Goal: Transaction & Acquisition: Purchase product/service

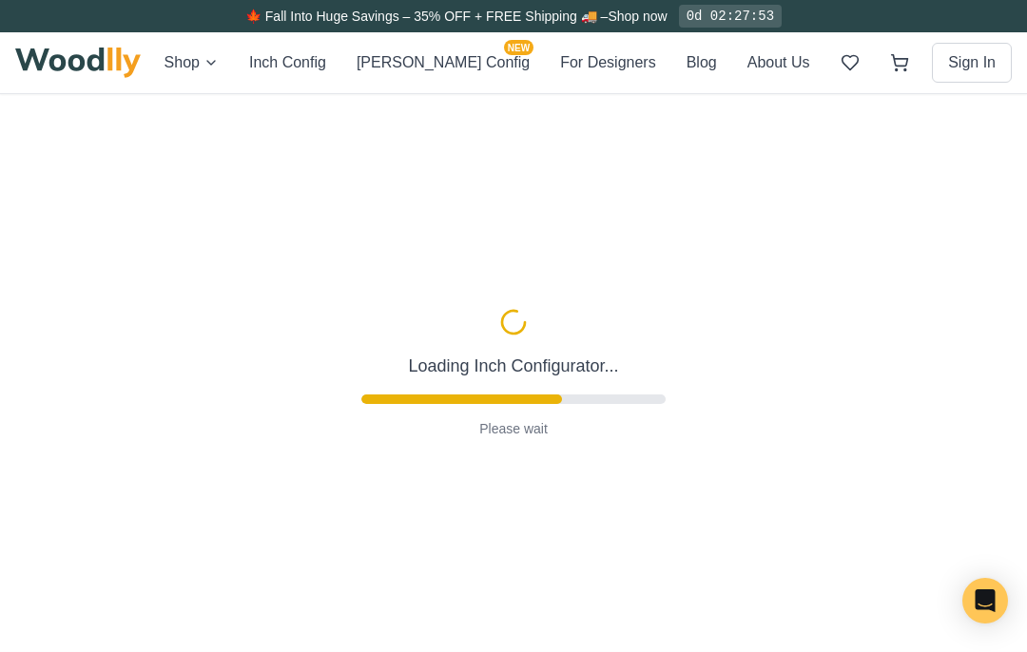
type input "72"
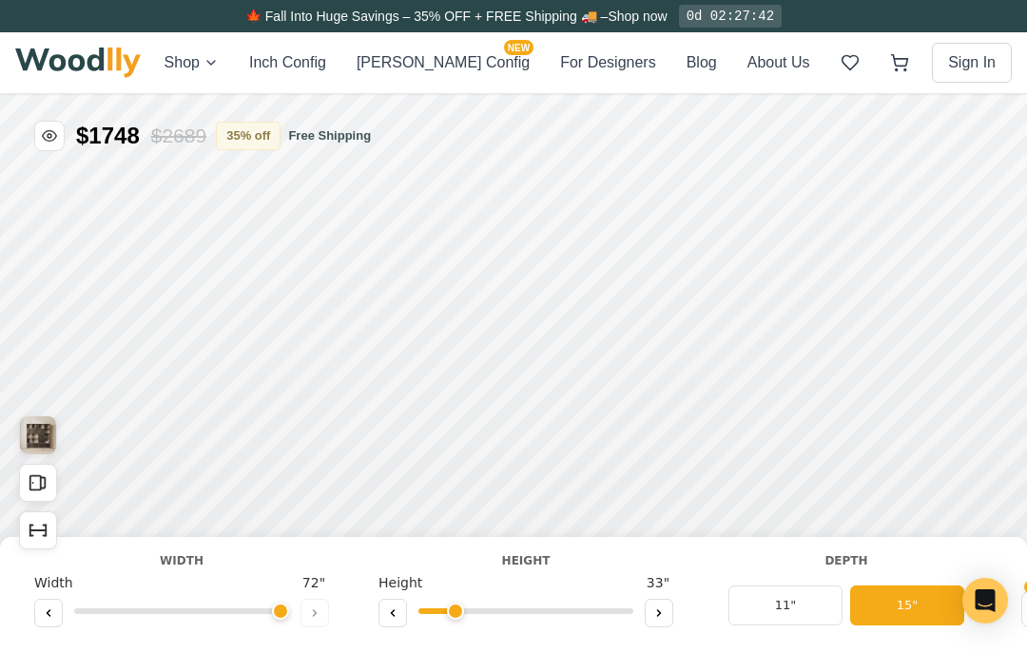
type input "2"
click at [60, 625] on button at bounding box center [48, 613] width 29 height 29
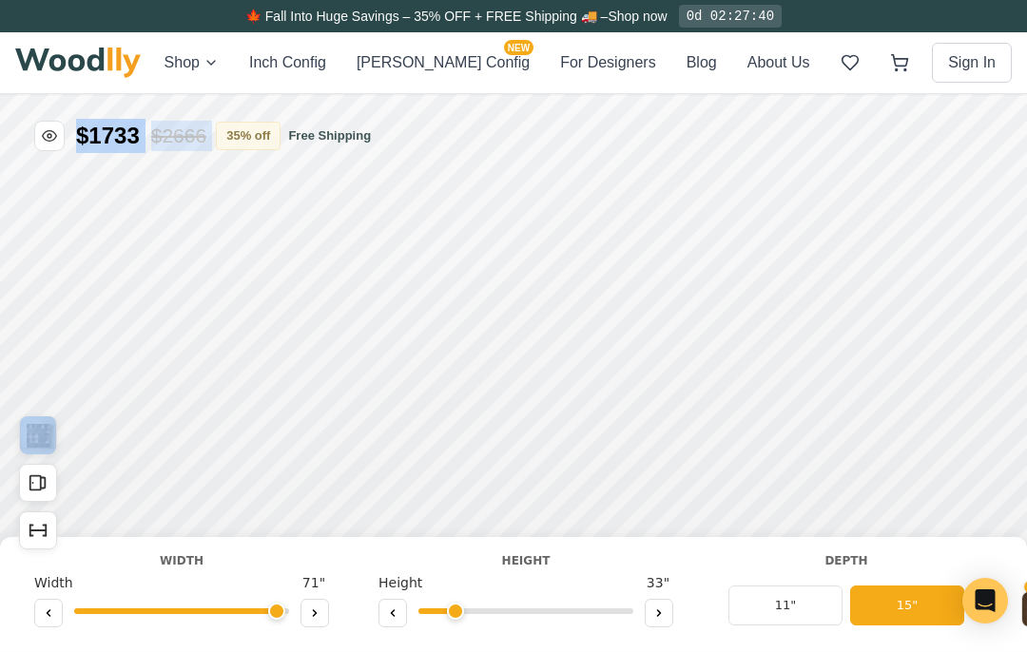
click at [70, 608] on div at bounding box center [181, 615] width 295 height 29
click at [76, 614] on input "range" at bounding box center [181, 612] width 215 height 6
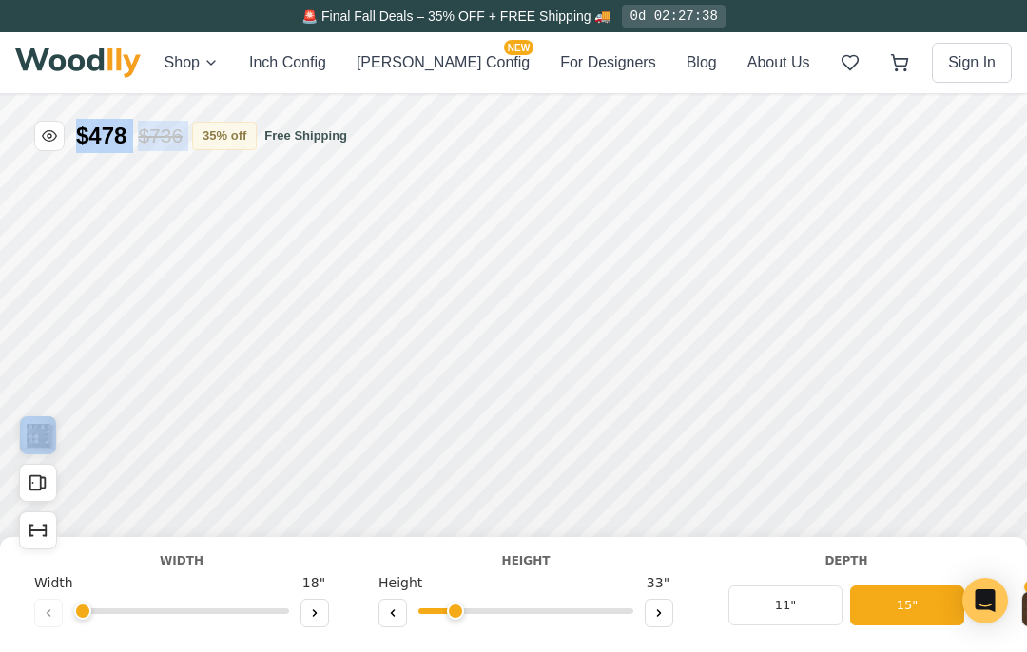
click at [314, 616] on icon at bounding box center [315, 614] width 3 height 6
click at [313, 615] on icon at bounding box center [314, 613] width 11 height 11
click at [320, 622] on button at bounding box center [315, 613] width 29 height 29
click at [319, 621] on button at bounding box center [315, 613] width 29 height 29
click at [311, 614] on icon at bounding box center [314, 613] width 11 height 11
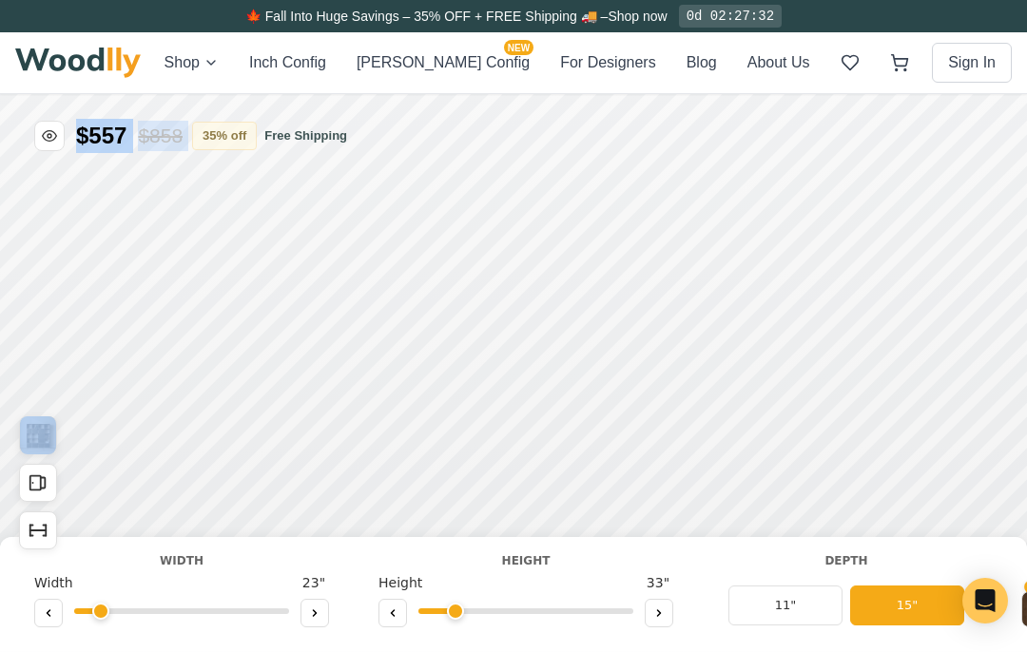
click at [317, 604] on button at bounding box center [315, 613] width 29 height 29
click at [320, 607] on button at bounding box center [315, 613] width 29 height 29
click at [159, 60] on div "Shop Inch Config [PERSON_NAME] Config NEW For Designers Blog About Us Sign In" at bounding box center [513, 62] width 997 height 61
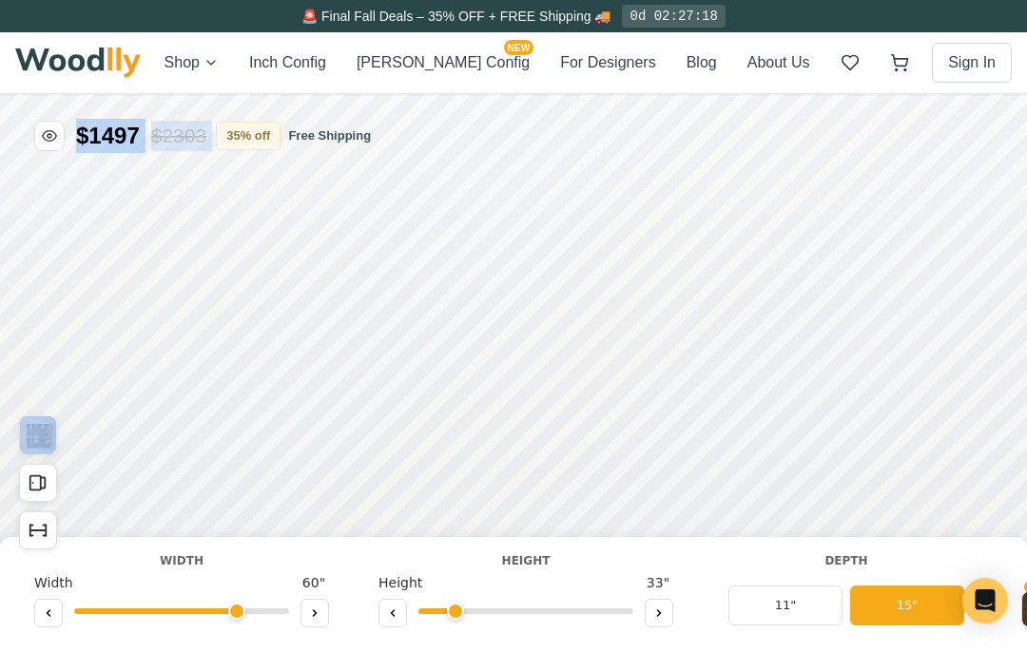
type input "60"
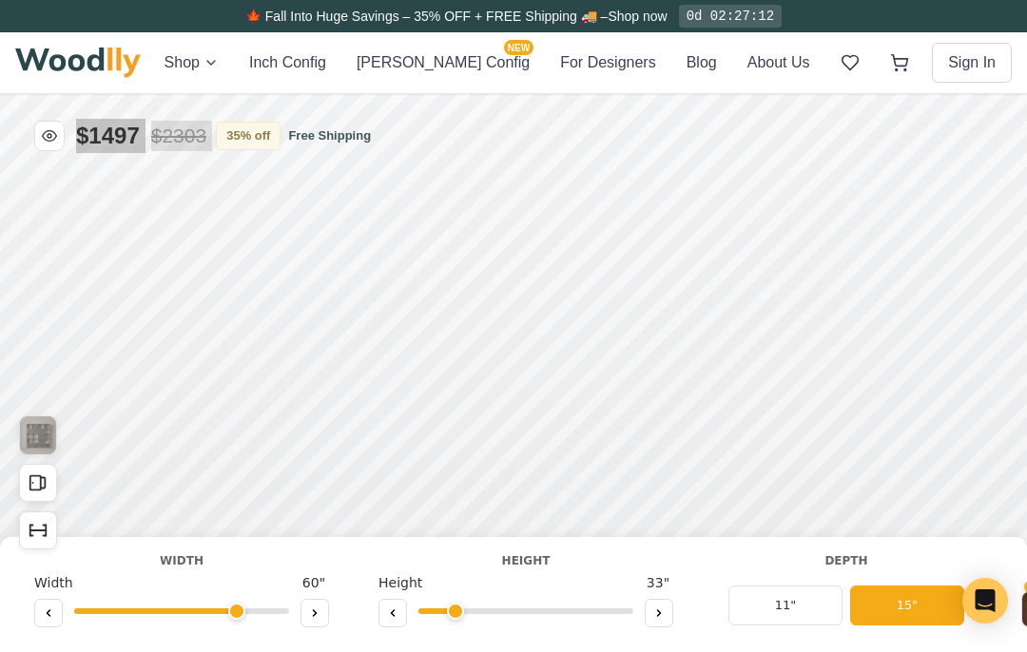
click at [170, 70] on div "Shop Inch Config [PERSON_NAME] Config NEW For Designers Blog About Us Sign In" at bounding box center [513, 62] width 997 height 61
click at [165, 55] on div "Shop Inch Config [PERSON_NAME] Config NEW For Designers Blog About Us Sign In" at bounding box center [513, 62] width 997 height 61
click at [178, 71] on div "Shop Inch Config [PERSON_NAME] Config NEW For Designers Blog About Us Sign In" at bounding box center [513, 62] width 997 height 61
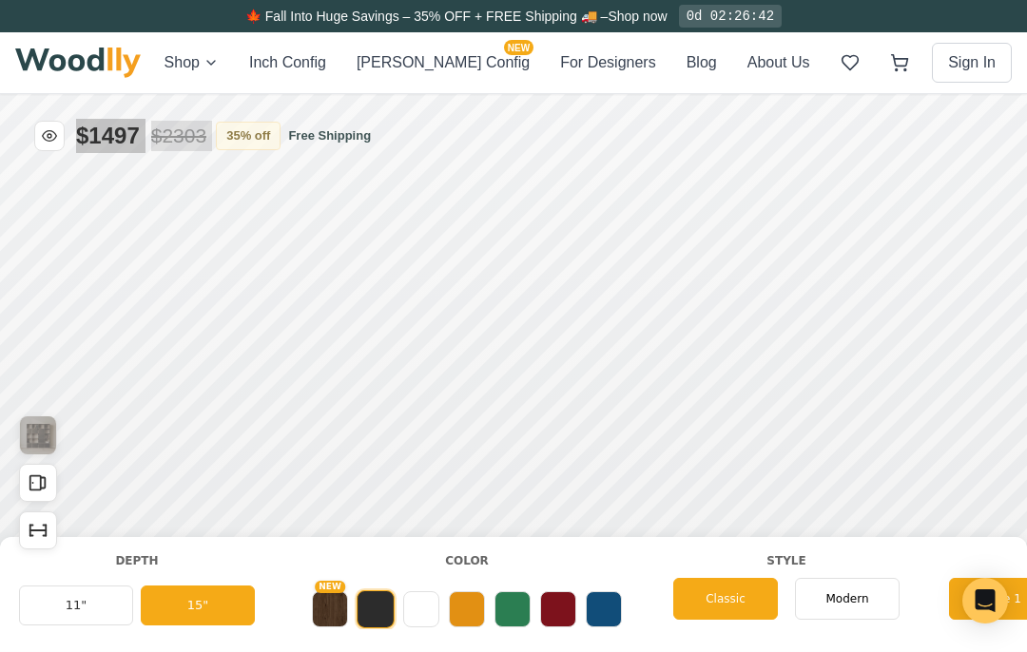
scroll to position [0, 707]
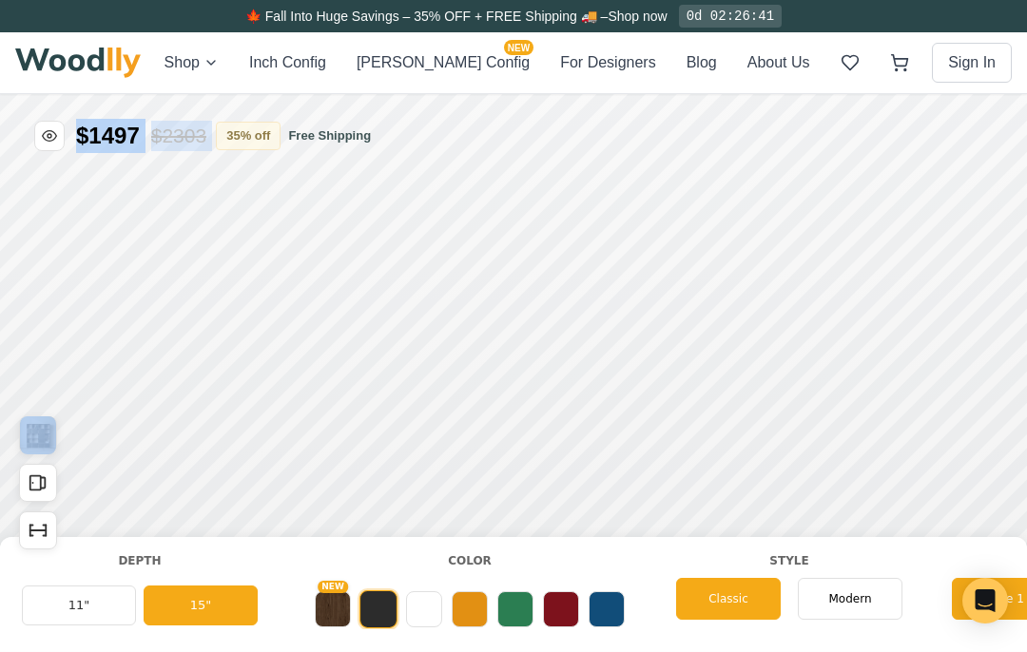
click at [422, 617] on button at bounding box center [424, 610] width 36 height 36
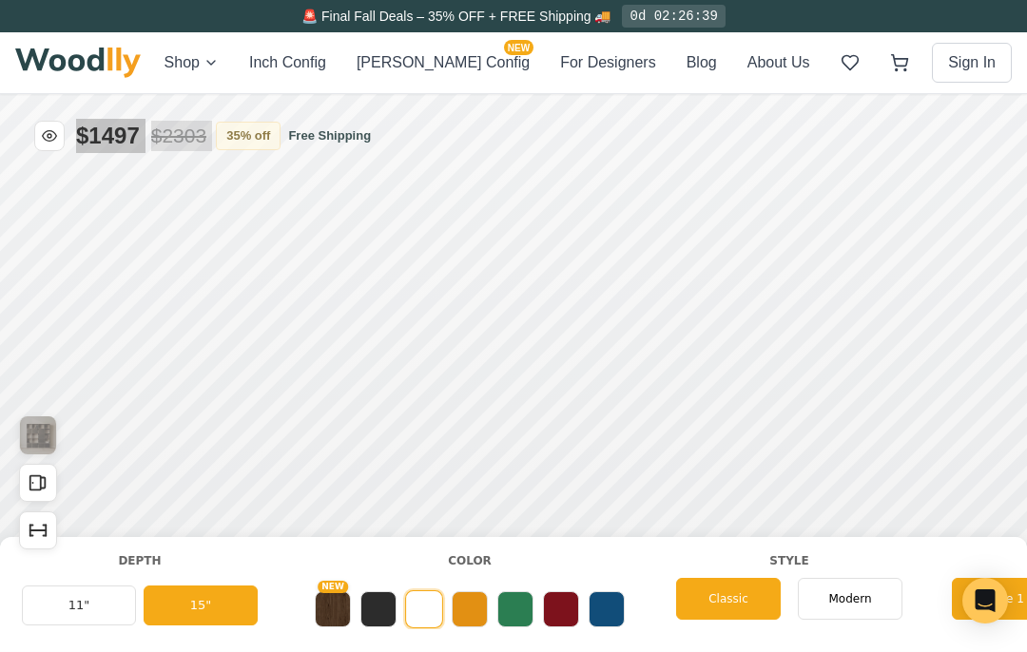
click at [168, 60] on div "Shop Inch Config [PERSON_NAME] Config NEW For Designers Blog About Us Sign In" at bounding box center [513, 62] width 997 height 61
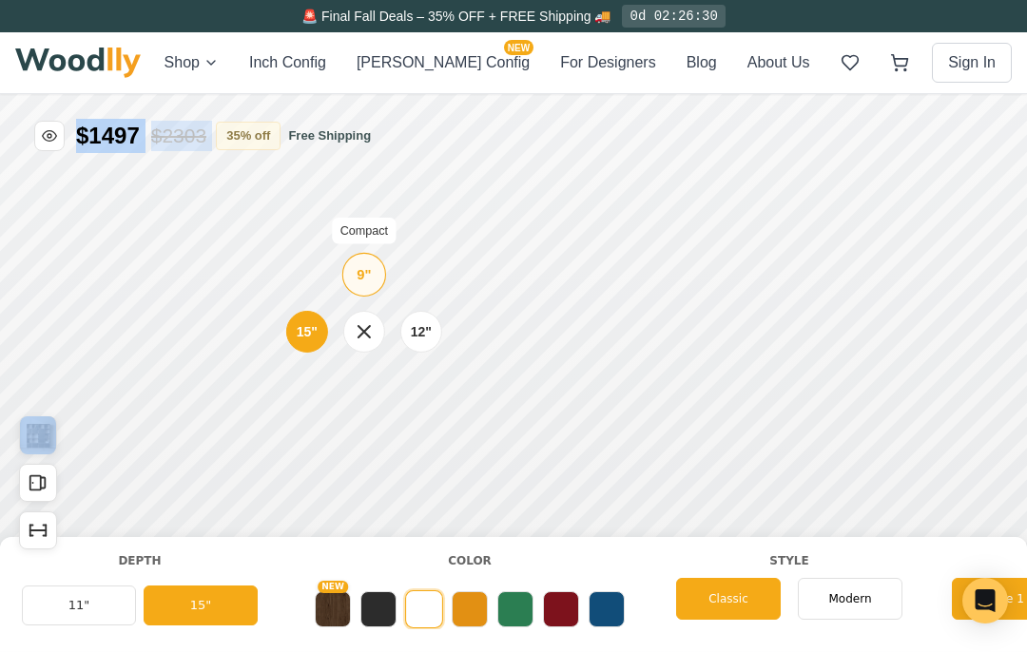
click at [364, 275] on div "9"" at bounding box center [364, 274] width 14 height 21
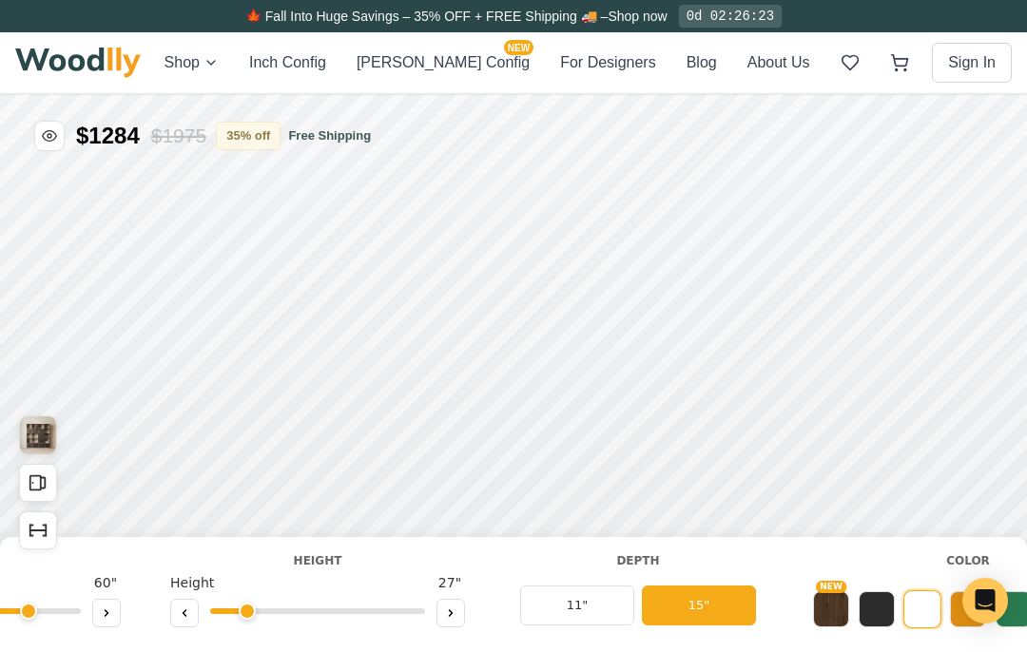
scroll to position [0, 205]
click at [460, 604] on button at bounding box center [453, 613] width 29 height 29
click at [461, 621] on button at bounding box center [453, 613] width 29 height 29
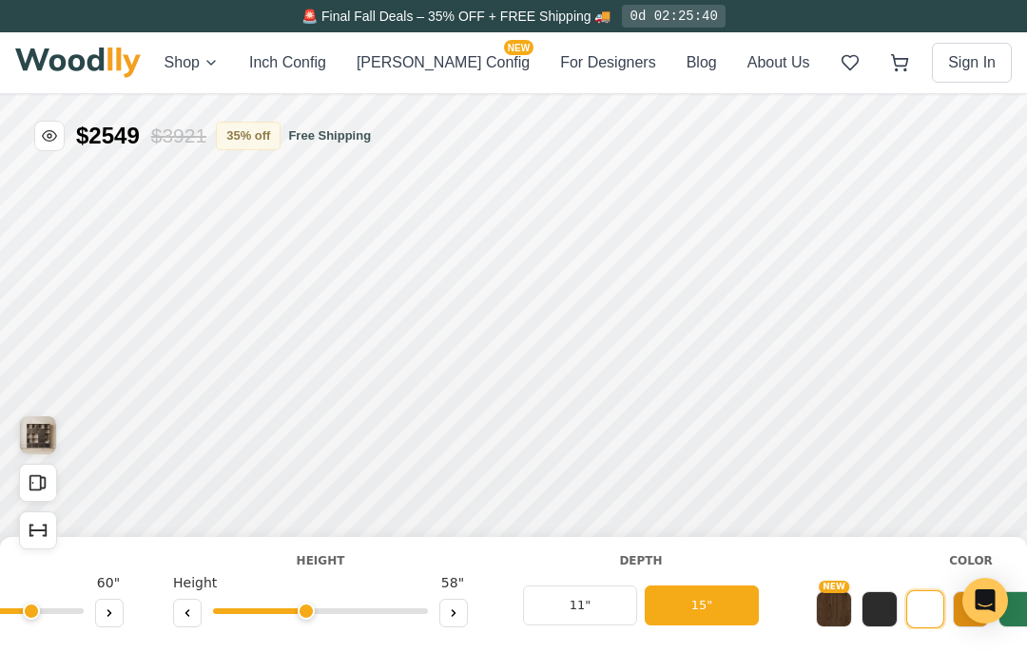
click at [194, 618] on button at bounding box center [187, 613] width 29 height 29
click at [200, 619] on button at bounding box center [187, 613] width 29 height 29
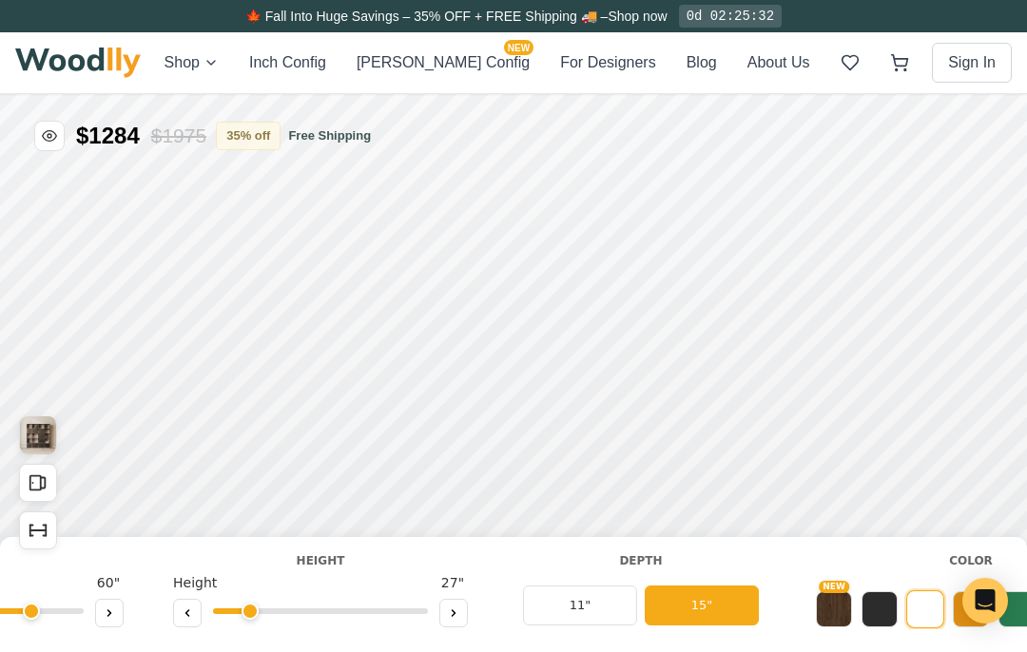
click at [462, 608] on button at bounding box center [453, 613] width 29 height 29
click at [366, 248] on div "9" Compact" at bounding box center [376, 258] width 44 height 44
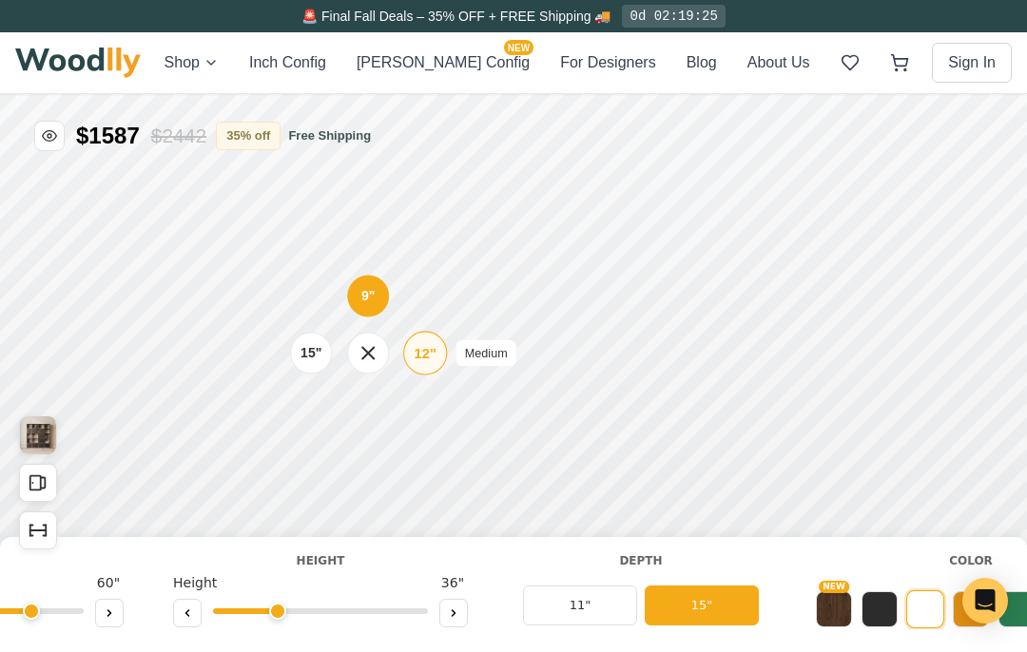
click at [426, 354] on div "12"" at bounding box center [426, 352] width 22 height 21
click at [199, 606] on button at bounding box center [187, 613] width 29 height 29
type input "2"
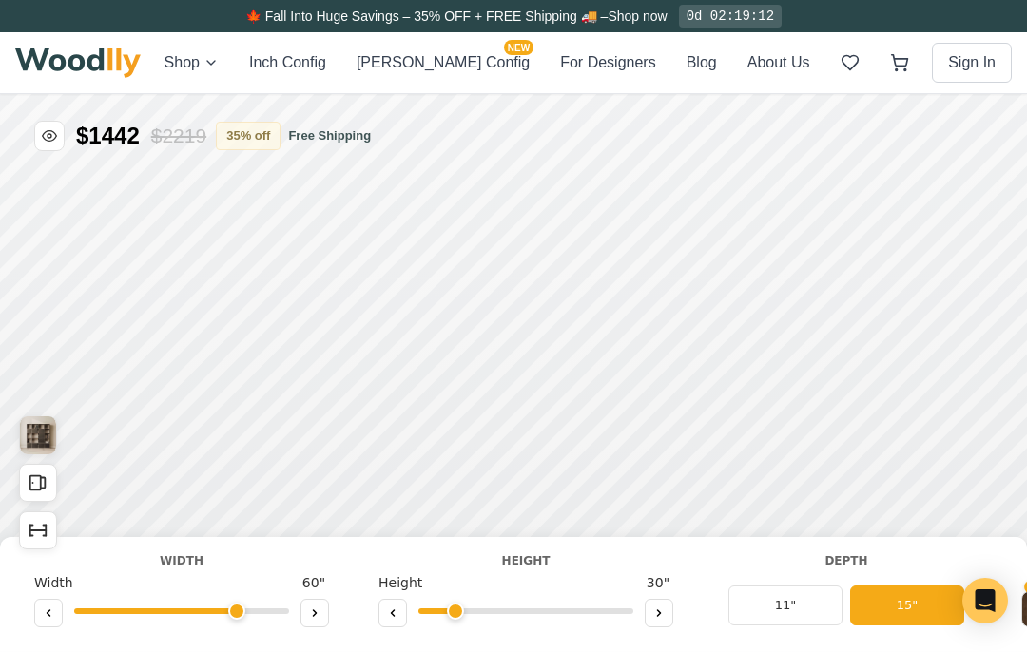
scroll to position [0, 0]
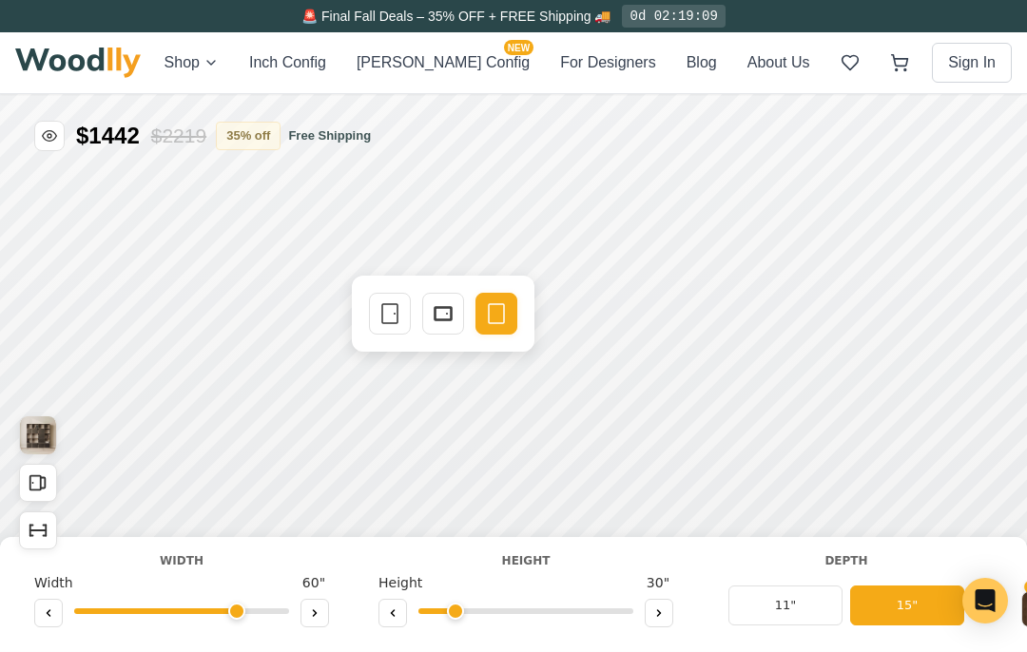
click at [448, 316] on icon at bounding box center [443, 313] width 23 height 23
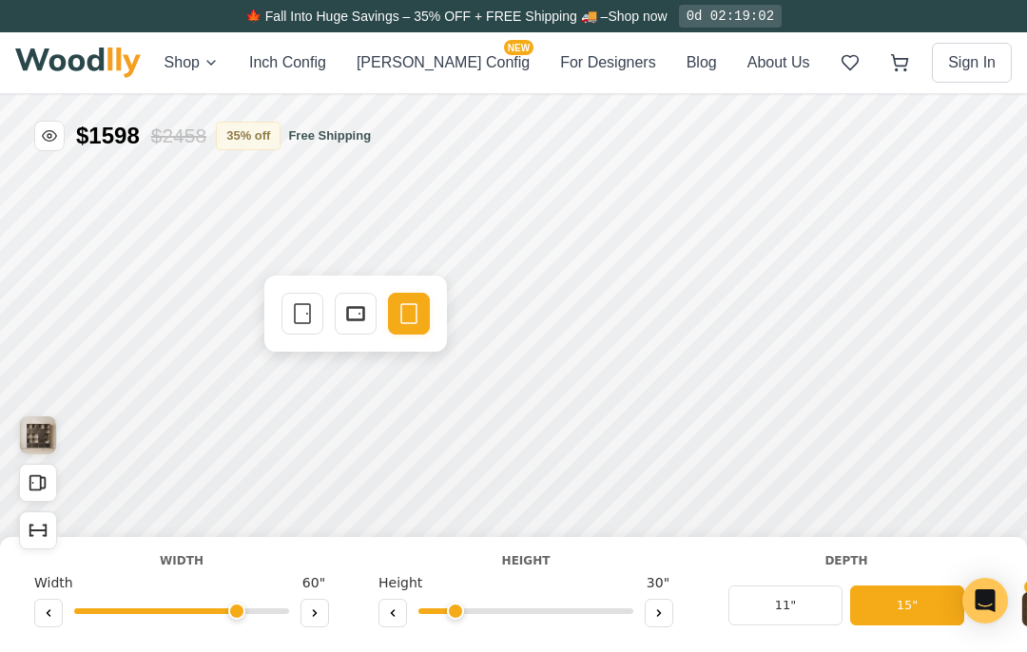
click at [300, 316] on icon at bounding box center [302, 313] width 23 height 23
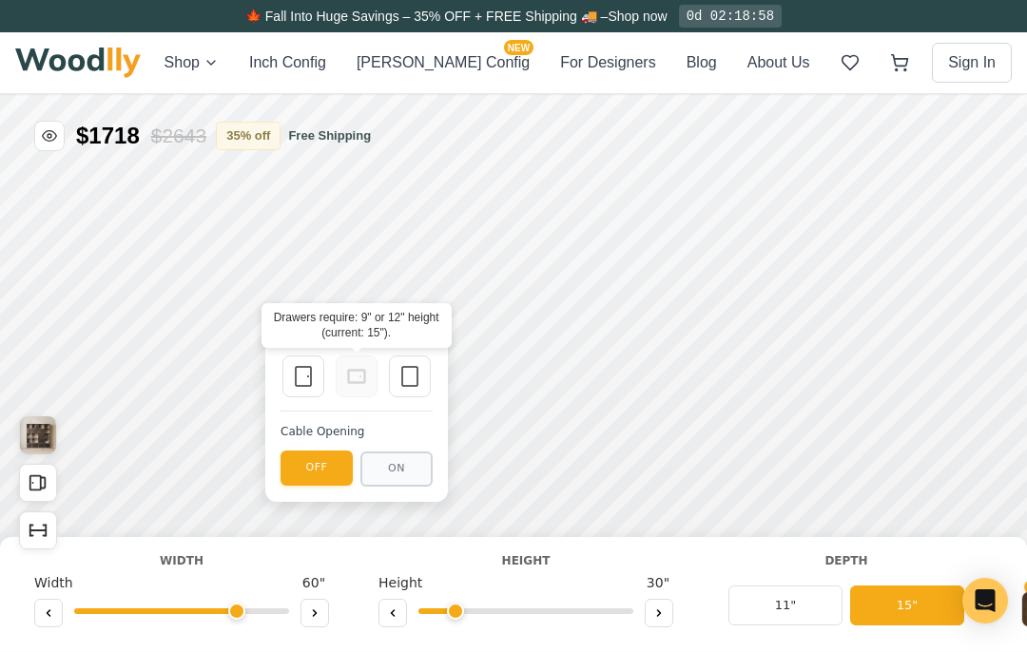
click at [359, 378] on icon at bounding box center [356, 376] width 23 height 23
click at [410, 379] on icon at bounding box center [409, 376] width 23 height 23
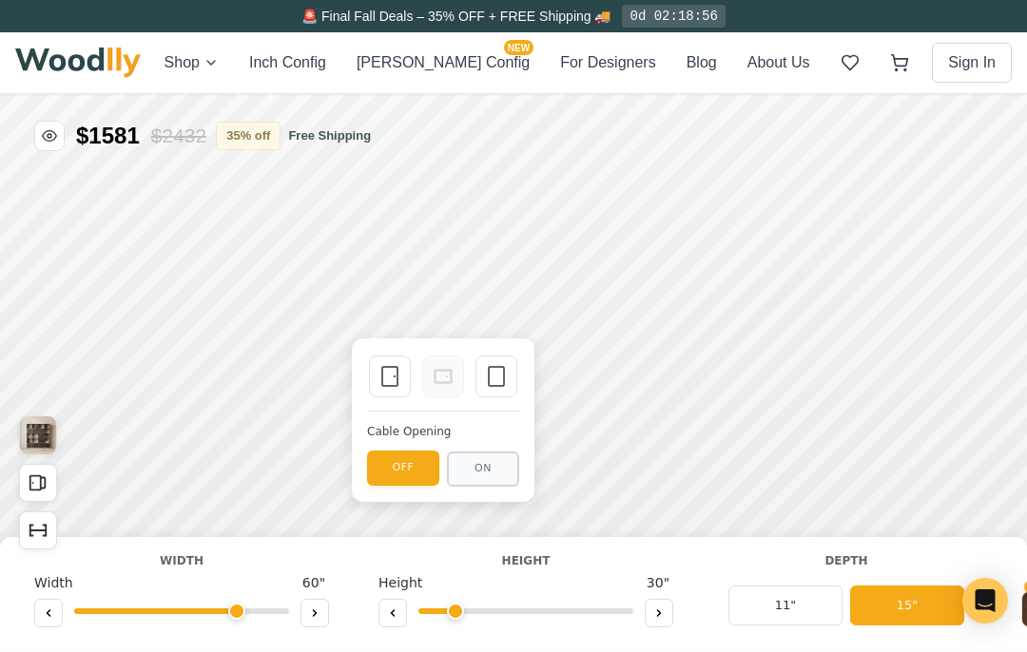
click at [437, 382] on rect at bounding box center [443, 376] width 15 height 11
click at [503, 384] on icon at bounding box center [496, 376] width 23 height 23
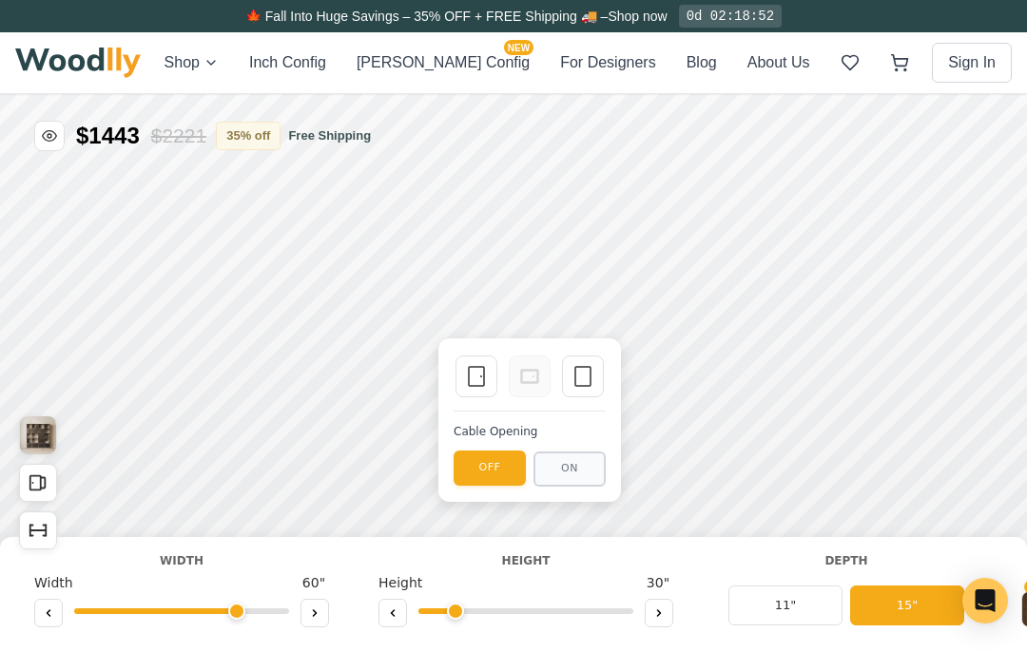
click at [589, 377] on icon at bounding box center [583, 376] width 23 height 23
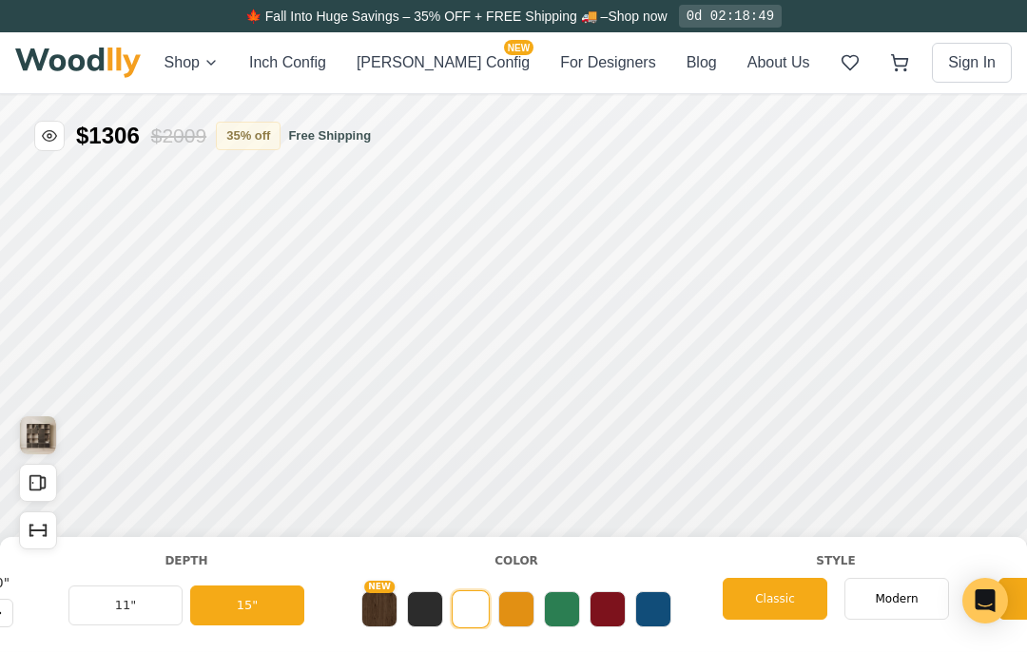
scroll to position [0, 663]
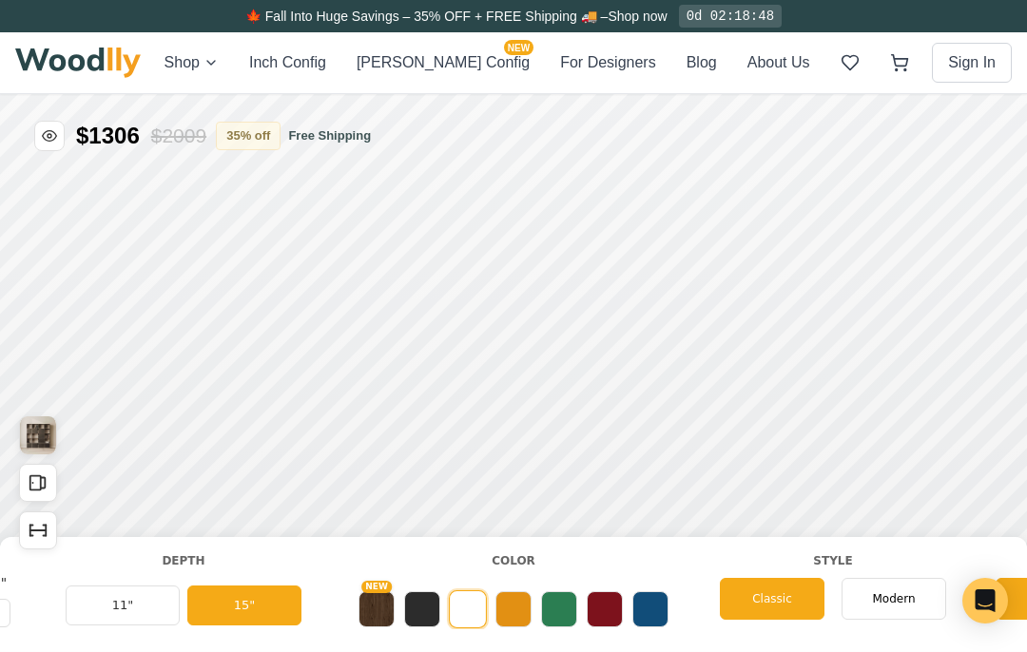
click at [418, 604] on button at bounding box center [422, 610] width 36 height 36
click at [383, 610] on button "NEW" at bounding box center [377, 610] width 36 height 36
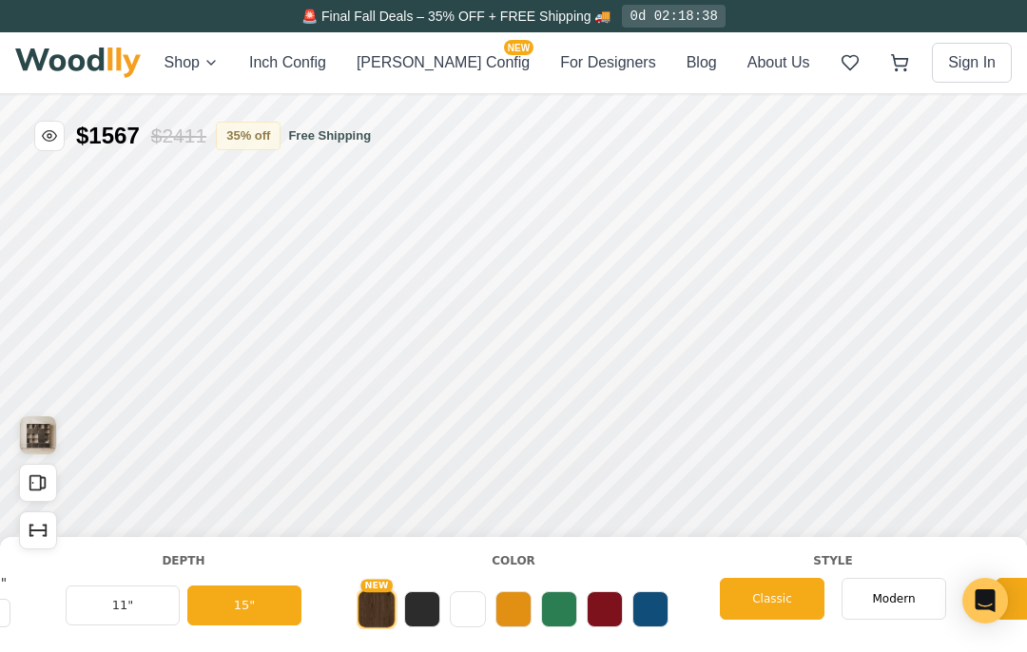
click at [421, 613] on button at bounding box center [422, 610] width 36 height 36
click at [468, 612] on button at bounding box center [468, 610] width 36 height 36
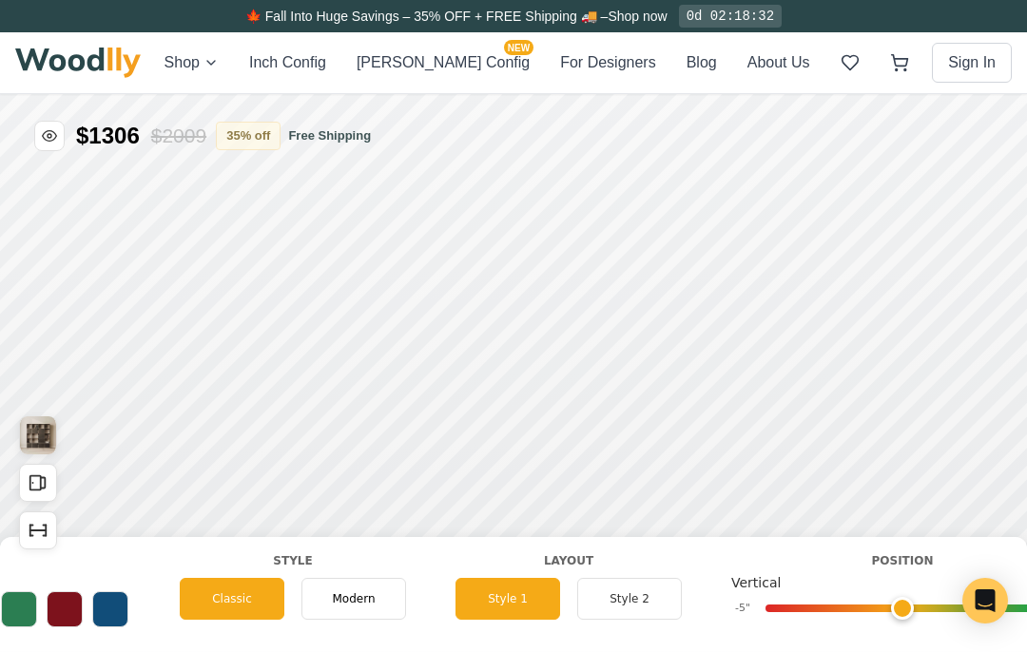
scroll to position [0, 1206]
click at [630, 594] on button "Style 2" at bounding box center [626, 599] width 105 height 42
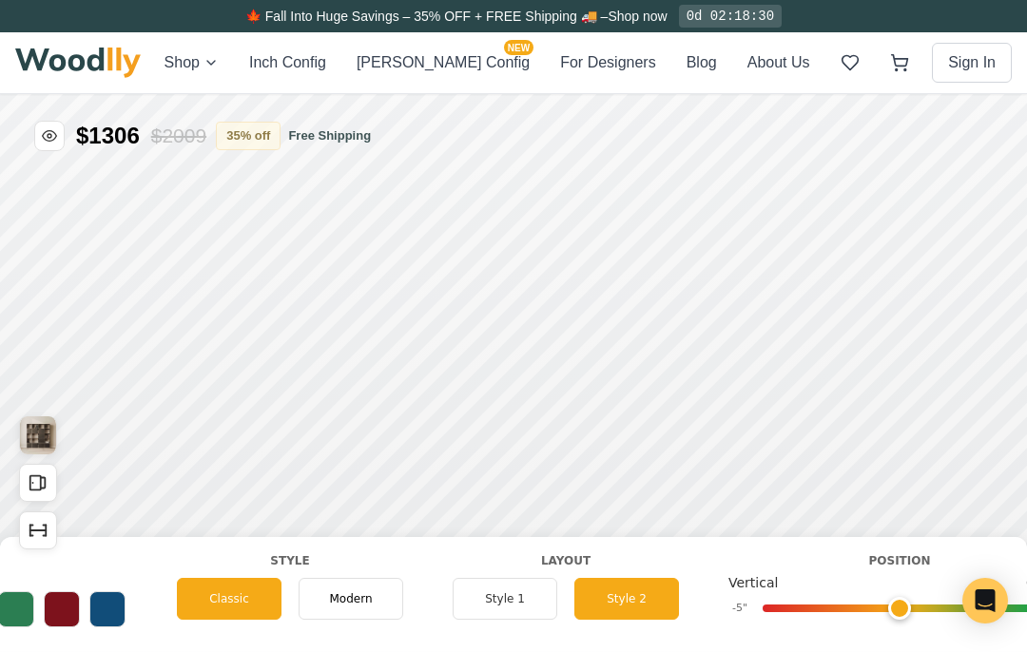
click at [540, 601] on button "Style 1" at bounding box center [505, 599] width 105 height 42
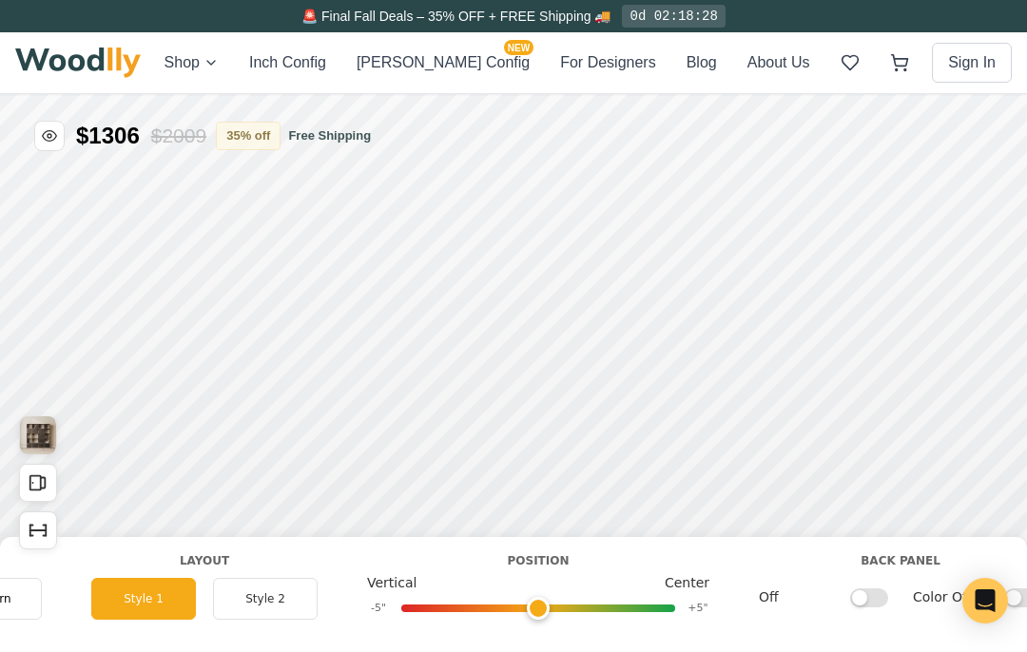
scroll to position [0, 1572]
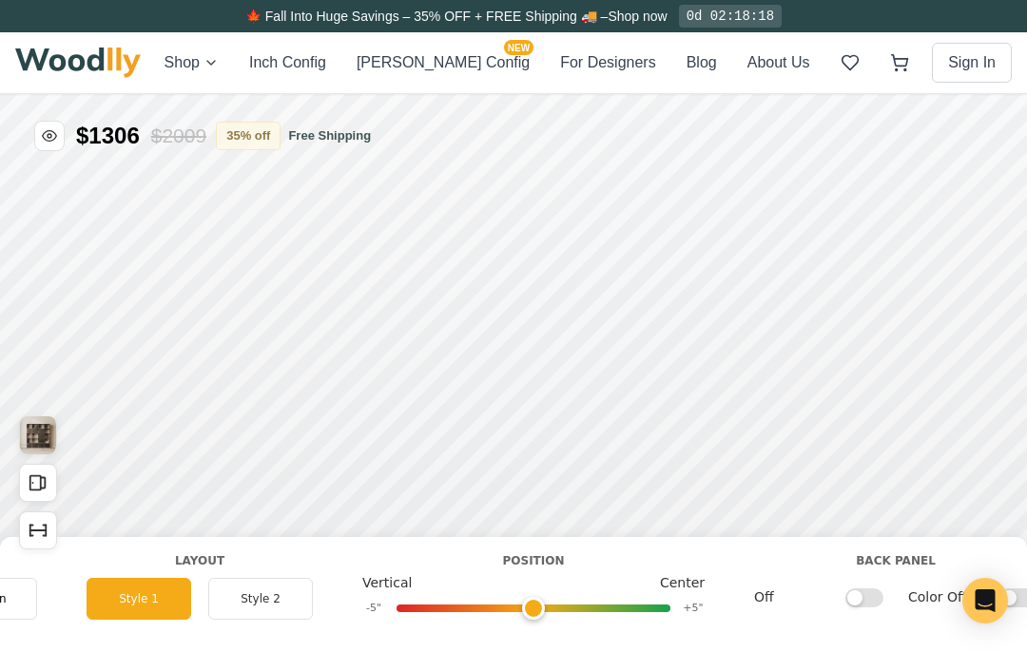
type input "1"
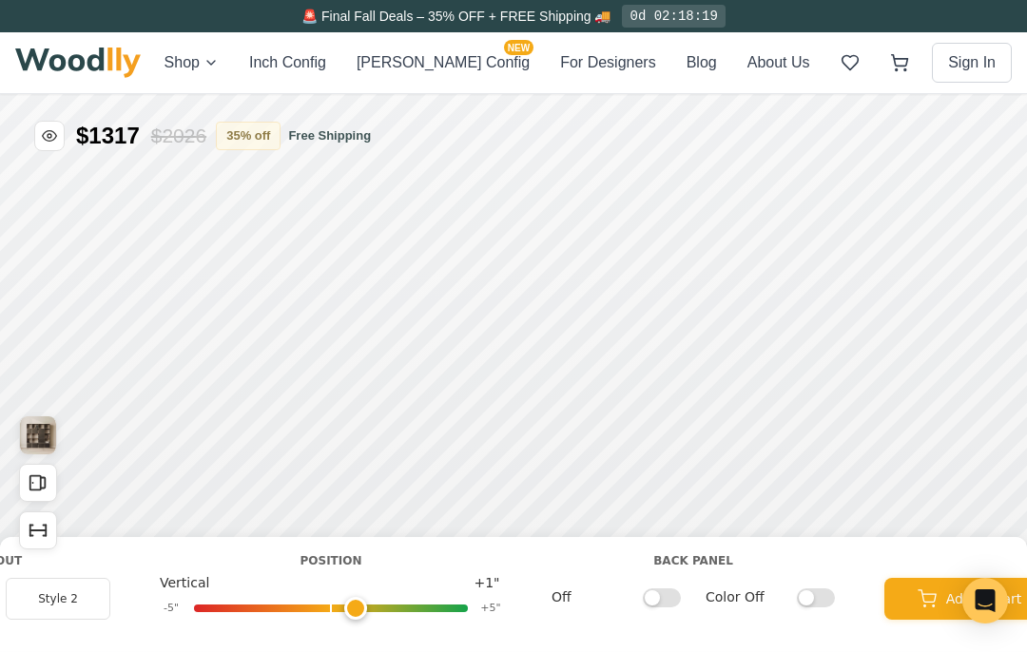
scroll to position [0, 1791]
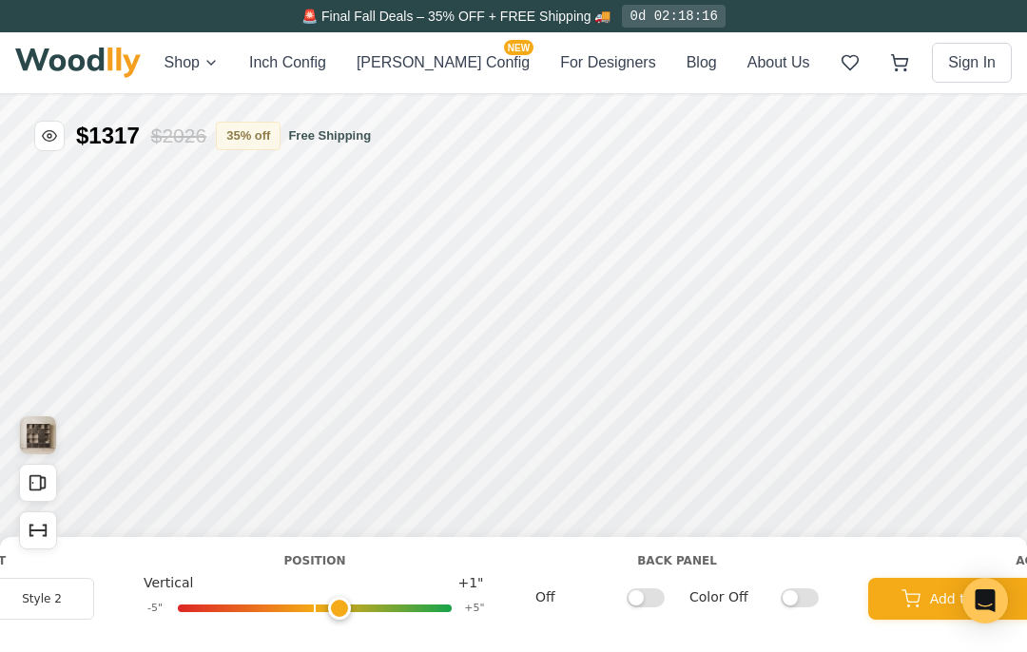
click at [631, 594] on input "Off" at bounding box center [646, 597] width 38 height 19
checkbox input "true"
click at [788, 591] on input "Color Off" at bounding box center [800, 597] width 38 height 19
checkbox input "true"
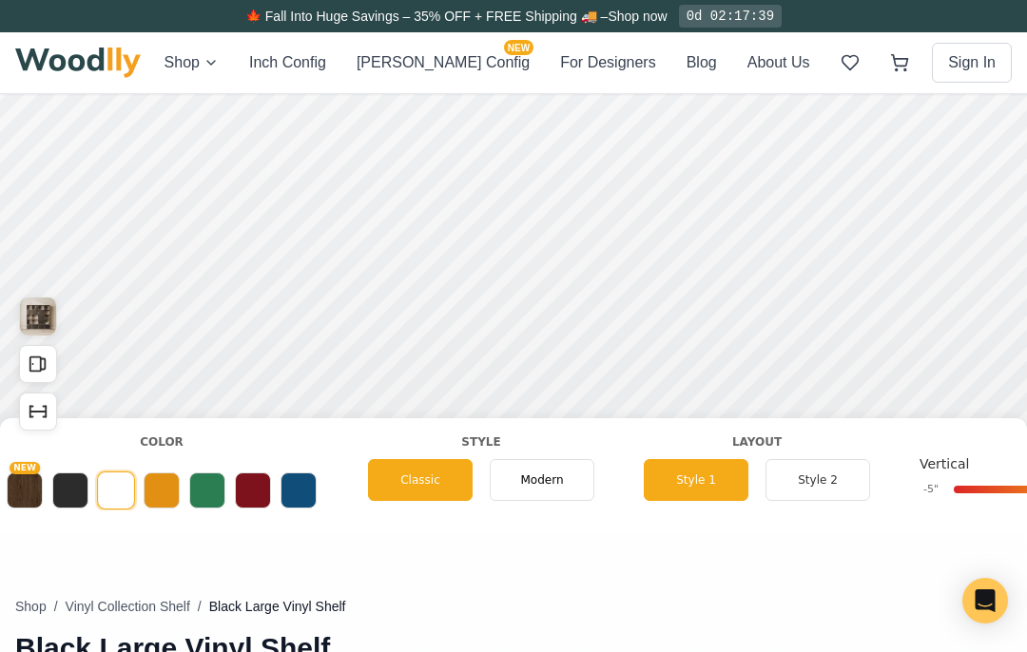
scroll to position [0, 1030]
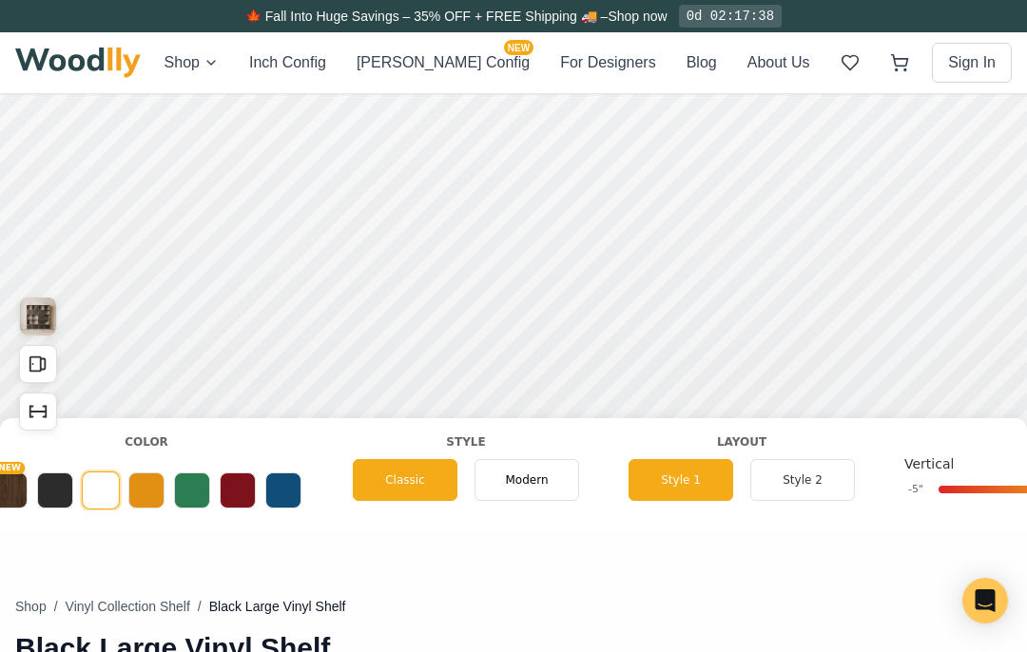
click at [796, 478] on button "Style 2" at bounding box center [802, 480] width 105 height 42
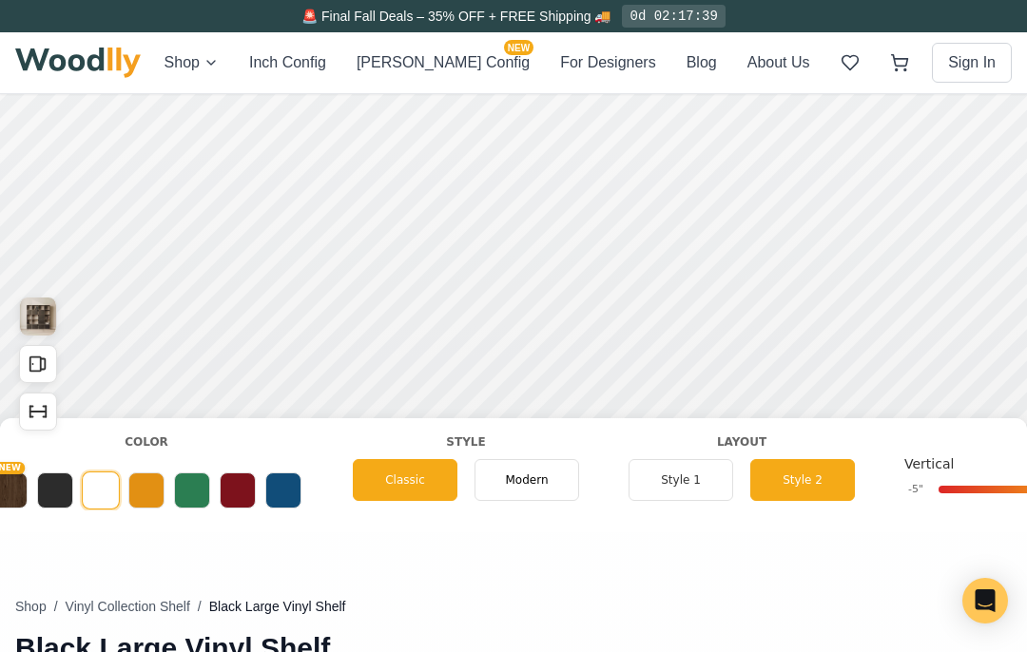
click at [693, 487] on button "Style 1" at bounding box center [681, 480] width 105 height 42
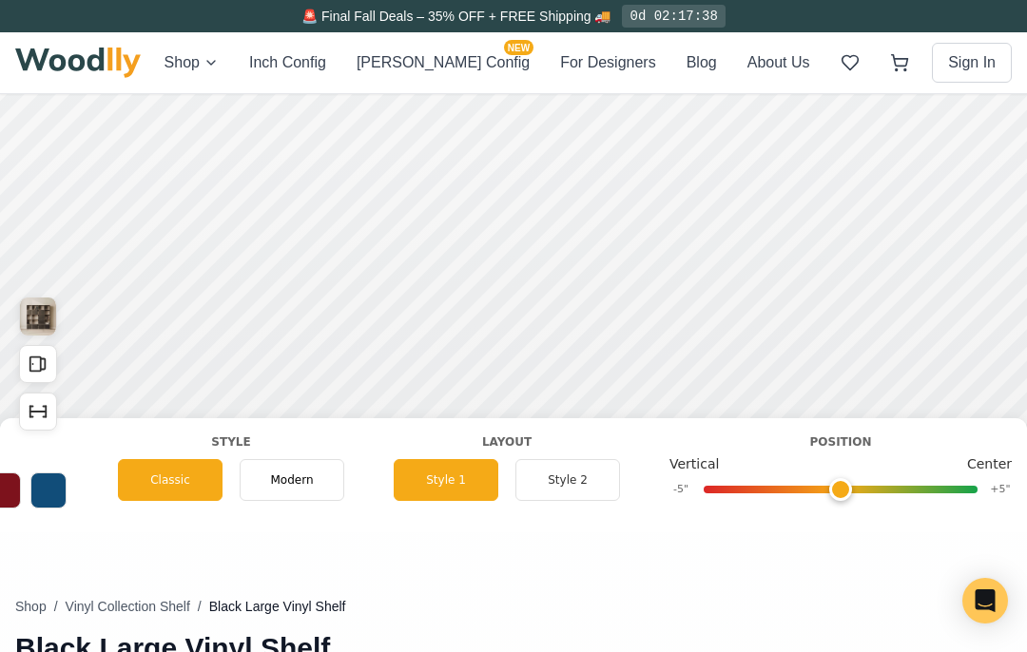
scroll to position [0, 1262]
click at [579, 481] on button "Style 2" at bounding box center [570, 480] width 105 height 42
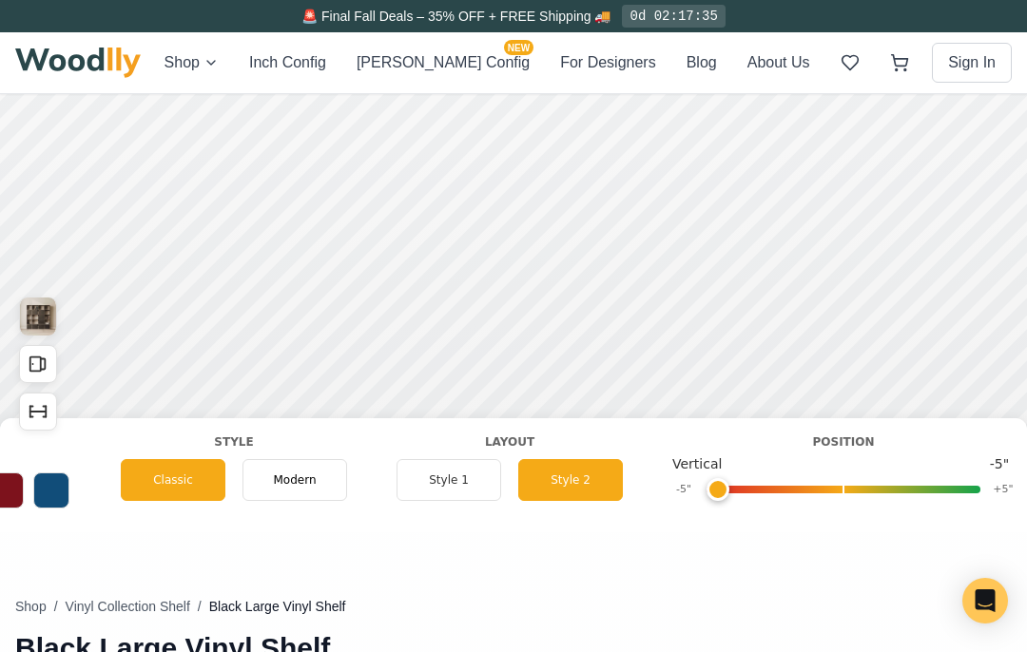
click at [480, 476] on button "Style 1" at bounding box center [449, 480] width 105 height 42
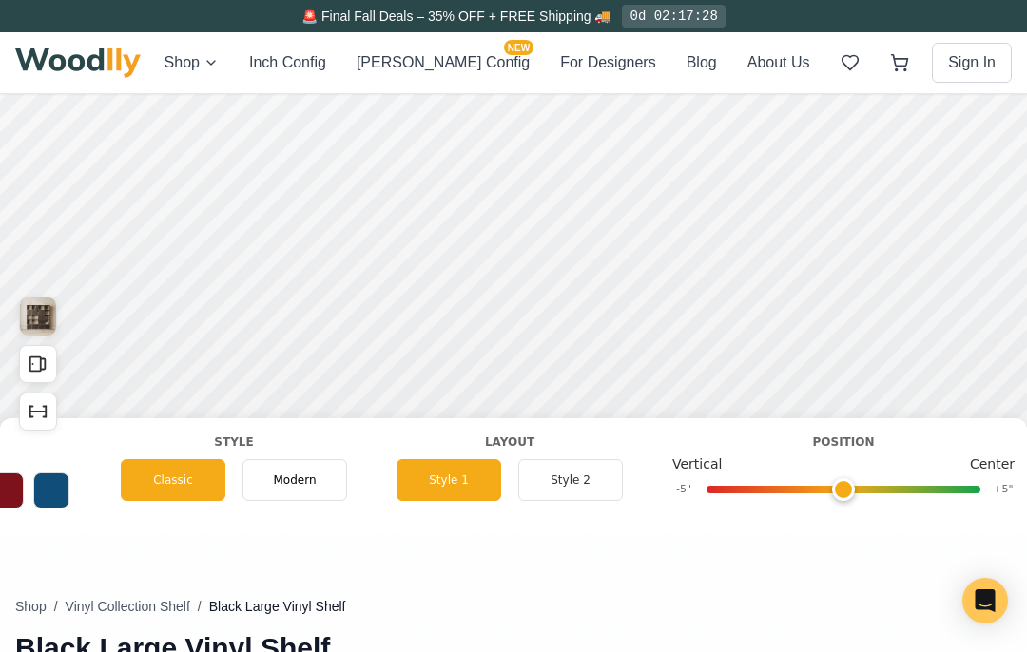
type input "0"
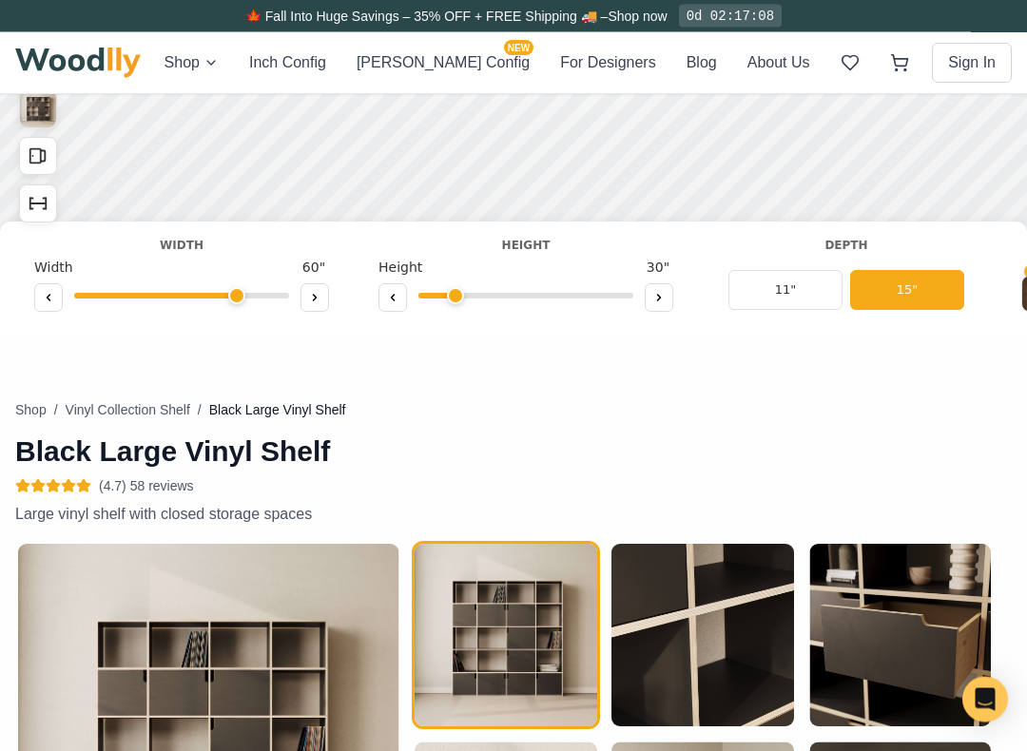
scroll to position [597, 0]
